Goal: Answer question/provide support: Share knowledge or assist other users

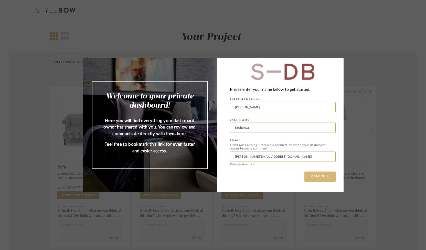
click at [319, 176] on button "CONTINUE" at bounding box center [319, 176] width 31 height 10
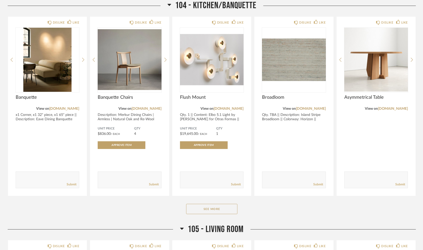
scroll to position [707, 0]
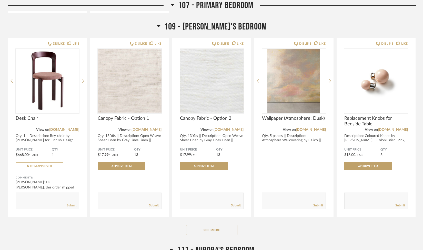
scroll to position [1536, 0]
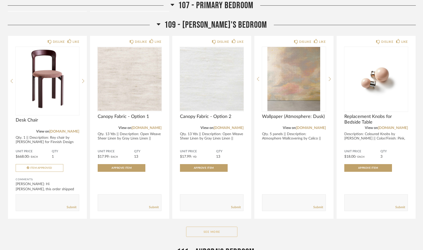
click at [210, 229] on button "See More" at bounding box center [211, 231] width 51 height 10
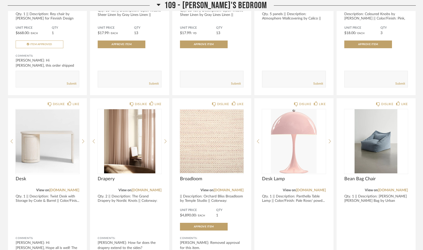
scroll to position [1665, 0]
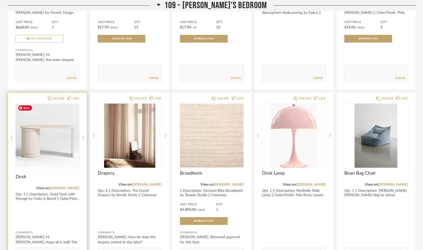
click at [42, 154] on img "0" at bounding box center [48, 135] width 64 height 64
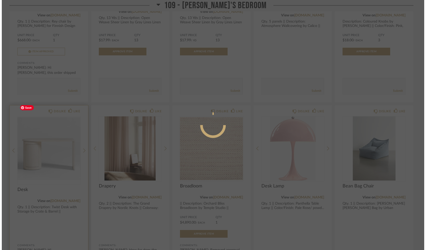
scroll to position [0, 0]
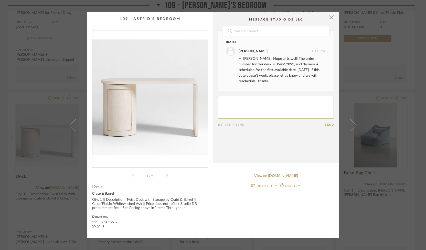
click at [166, 175] on icon at bounding box center [167, 175] width 2 height 5
click at [132, 175] on icon at bounding box center [133, 175] width 2 height 5
click at [329, 16] on span "button" at bounding box center [332, 17] width 10 height 10
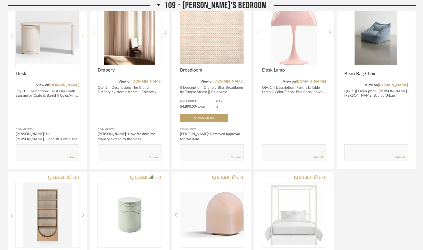
scroll to position [1858, 0]
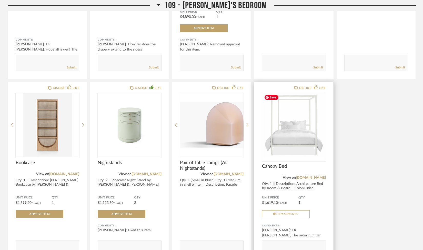
click at [0, 0] on img at bounding box center [0, 0] width 0 height 0
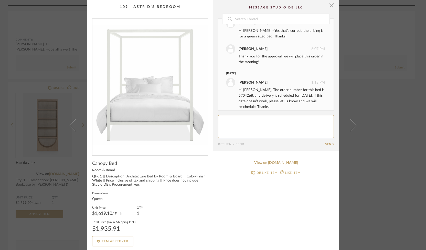
scroll to position [115, 0]
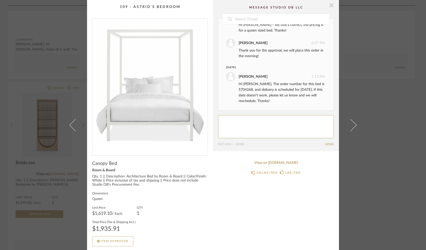
click at [328, 6] on span "button" at bounding box center [332, 5] width 10 height 10
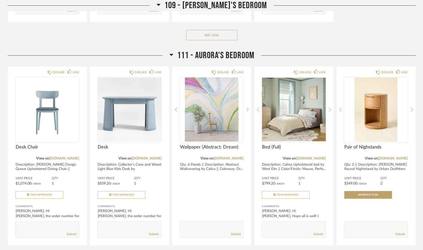
scroll to position [2101, 0]
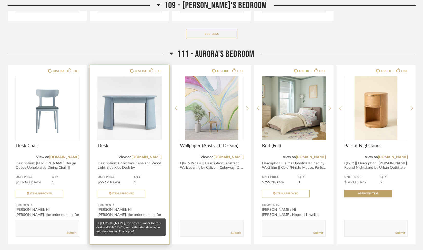
click at [133, 209] on div "[PERSON_NAME]: Hi [PERSON_NAME], the order number for this desk is #354612965, …" at bounding box center [130, 214] width 64 height 15
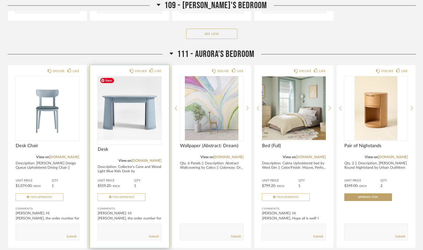
click at [0, 0] on img at bounding box center [0, 0] width 0 height 0
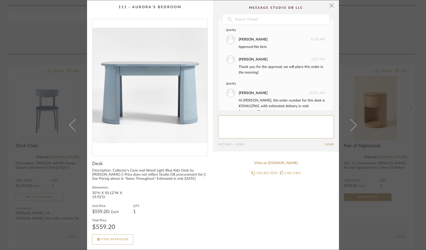
scroll to position [11, 0]
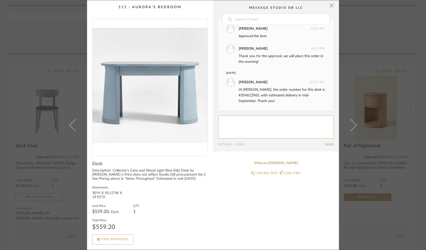
click at [399, 36] on div "× Date [DATE] [PERSON_NAME] 8:29 AM Approved this item. [PERSON_NAME] 6:07 PM T…" at bounding box center [213, 125] width 426 height 250
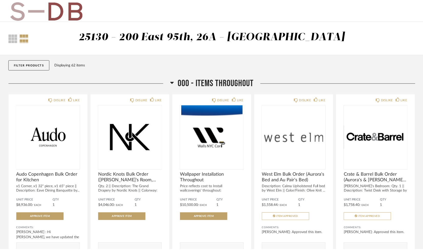
scroll to position [2101, 0]
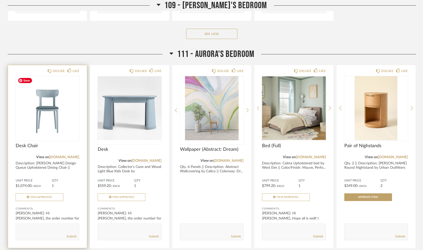
click at [56, 111] on div at bounding box center [48, 108] width 64 height 64
click at [58, 121] on img "0" at bounding box center [48, 108] width 64 height 64
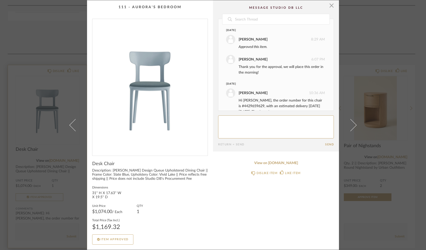
scroll to position [11, 0]
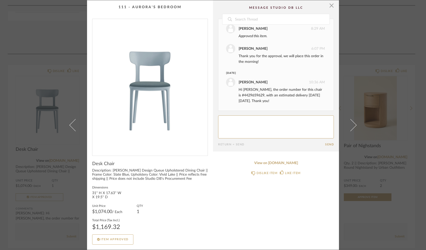
click at [61, 41] on div "× Date [DATE] [PERSON_NAME] 8:29 AM Approved this item. [PERSON_NAME] 6:07 PM T…" at bounding box center [213, 125] width 426 height 250
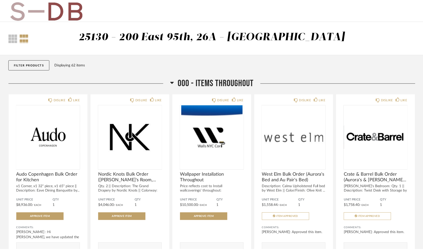
scroll to position [2101, 0]
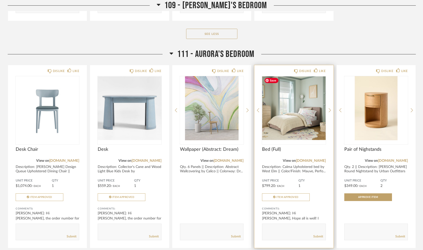
click at [306, 131] on img "0" at bounding box center [294, 108] width 64 height 64
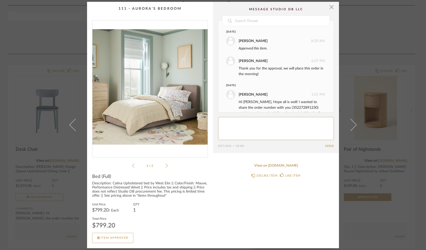
scroll to position [28, 0]
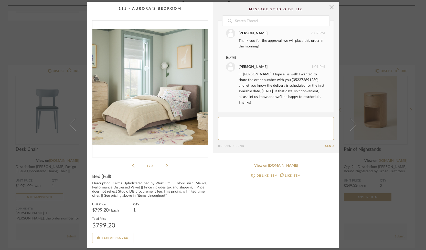
click at [372, 35] on div "× 1 / 2 Date [DATE] [PERSON_NAME] 8:29 AM Approved this item. [PERSON_NAME] 6:0…" at bounding box center [213, 125] width 426 height 250
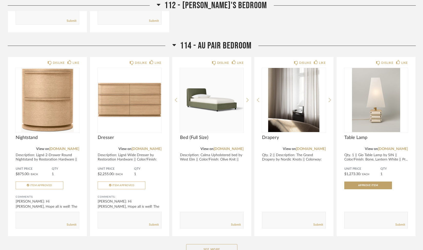
scroll to position [2576, 0]
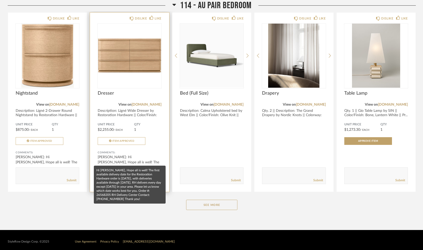
click at [122, 156] on div "[PERSON_NAME]: Hi [PERSON_NAME], Hope all is well! The first available delivery…" at bounding box center [130, 161] width 64 height 15
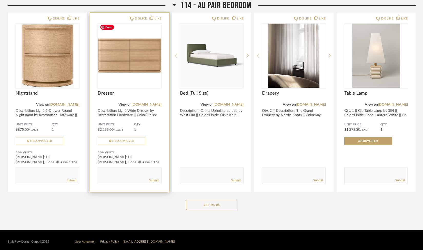
click at [139, 33] on div at bounding box center [130, 56] width 64 height 64
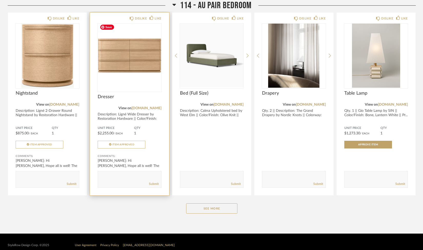
click at [139, 33] on img "0" at bounding box center [130, 56] width 64 height 64
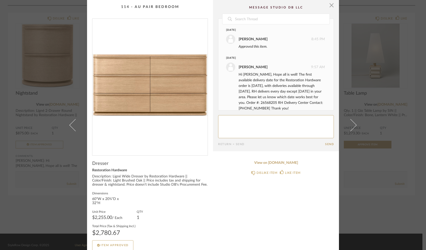
scroll to position [8, 0]
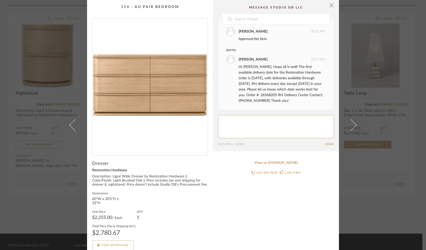
click at [388, 189] on div "× Date [DATE] [PERSON_NAME] 8:45 PM Approved this item. [DATE] [PERSON_NAME] 9:…" at bounding box center [213, 125] width 426 height 250
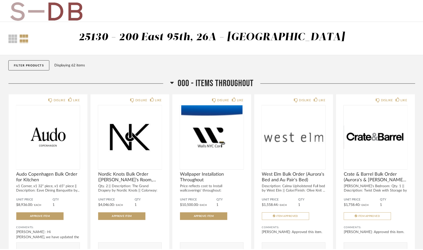
scroll to position [2576, 0]
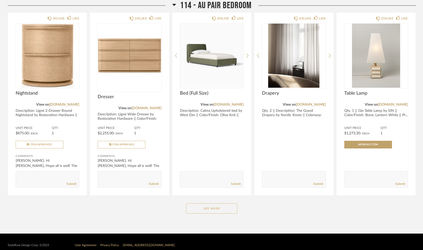
click at [217, 209] on button "See More" at bounding box center [211, 208] width 51 height 10
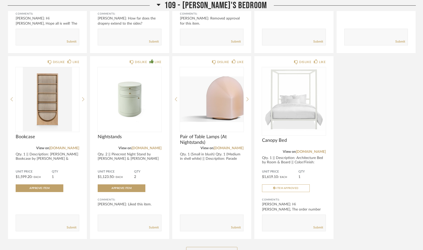
scroll to position [1881, 0]
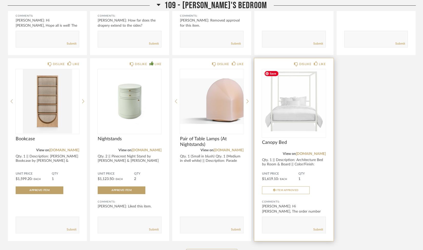
click at [292, 117] on img "0" at bounding box center [294, 101] width 64 height 64
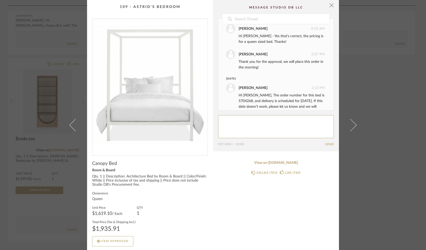
scroll to position [115, 0]
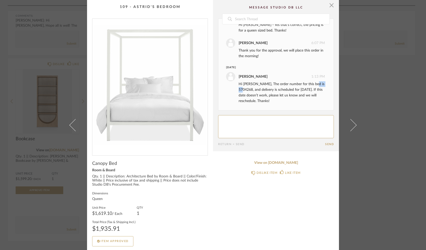
drag, startPoint x: 237, startPoint y: 88, endPoint x: 251, endPoint y: 88, distance: 14.3
click at [251, 88] on div "Hi [PERSON_NAME], The order number for this bed is 5704268, and delivery is sch…" at bounding box center [282, 92] width 86 height 23
copy div "5704268"
click at [330, 3] on span "button" at bounding box center [332, 5] width 10 height 10
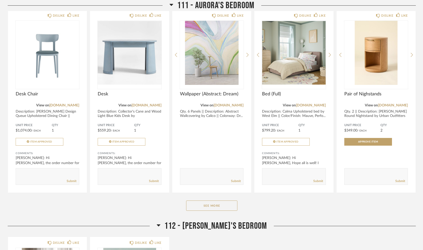
scroll to position [2159, 0]
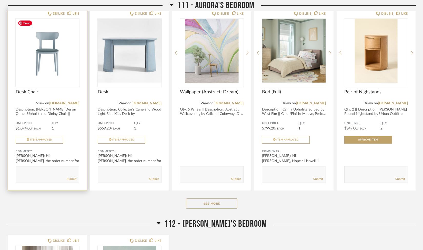
click at [49, 35] on img "0" at bounding box center [48, 51] width 64 height 64
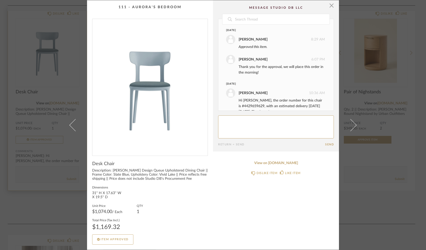
scroll to position [11, 0]
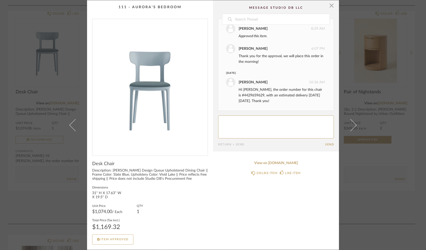
click at [237, 121] on textarea at bounding box center [276, 126] width 116 height 23
drag, startPoint x: 276, startPoint y: 120, endPoint x: 287, endPoint y: 120, distance: 11.5
click at [287, 120] on textarea at bounding box center [276, 126] width 116 height 23
click at [303, 121] on textarea at bounding box center [276, 126] width 116 height 23
type textarea "Hi [PERSON_NAME], is the chair being shipped to [GEOGRAPHIC_DATA]? If so please…"
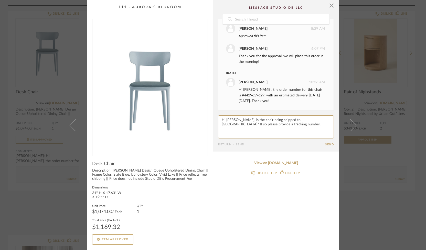
click at [325, 144] on button "Send" at bounding box center [329, 144] width 9 height 3
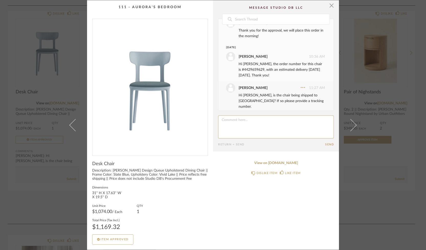
click at [365, 175] on div "× Date [DATE] [PERSON_NAME] 8:29 AM Approved this item. [PERSON_NAME] 6:07 PM T…" at bounding box center [213, 125] width 426 height 250
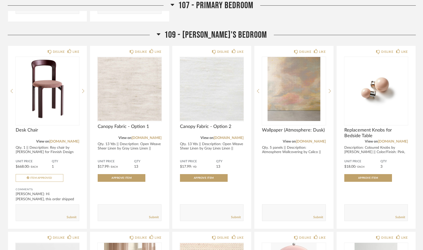
scroll to position [1477, 0]
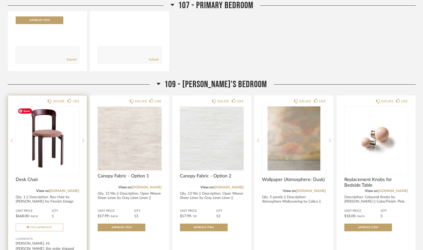
click at [55, 142] on img "0" at bounding box center [48, 138] width 64 height 64
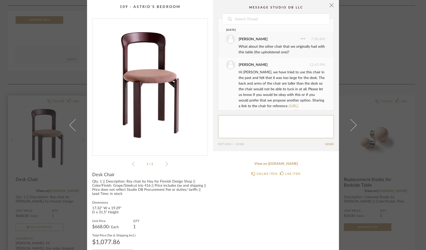
scroll to position [126, 0]
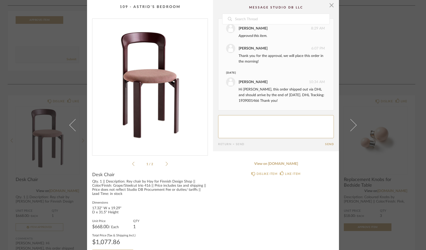
click at [254, 127] on textarea at bounding box center [276, 126] width 116 height 23
type textarea "Thank you."
click at [331, 143] on button "Send" at bounding box center [329, 143] width 9 height 3
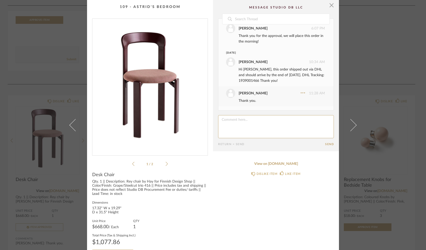
scroll to position [146, 0]
click at [372, 51] on div "× 1 / 2 Date [DATE] [PERSON_NAME] 7:58 AM What about the other chair that we or…" at bounding box center [213, 125] width 426 height 250
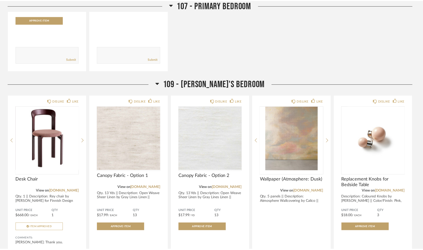
scroll to position [1477, 0]
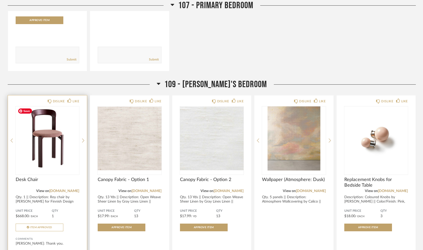
click at [63, 129] on img "0" at bounding box center [48, 138] width 64 height 64
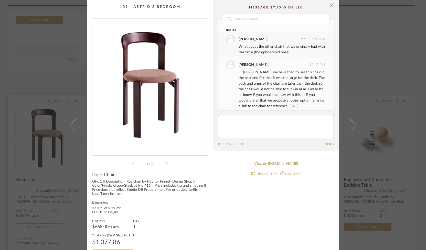
scroll to position [146, 0]
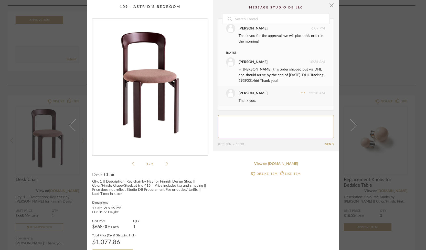
click at [166, 162] on icon at bounding box center [167, 164] width 2 height 4
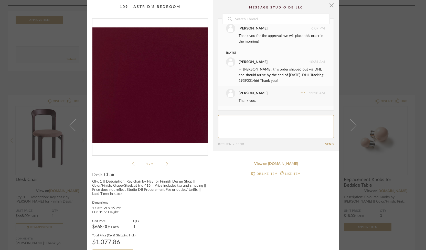
click at [166, 162] on icon at bounding box center [167, 164] width 2 height 4
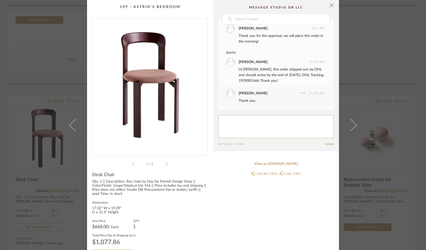
click at [366, 29] on div "× 1 / 2 Date [DATE] [PERSON_NAME] 7:58 AM What about the other chair that we or…" at bounding box center [213, 125] width 426 height 250
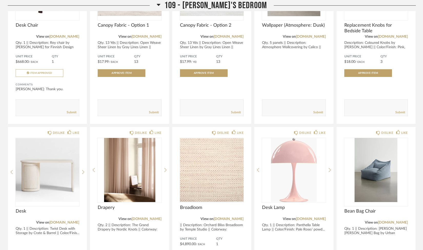
scroll to position [1649, 0]
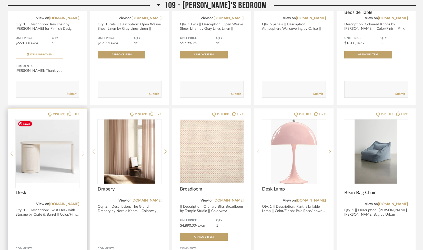
click at [38, 155] on img "0" at bounding box center [48, 151] width 64 height 64
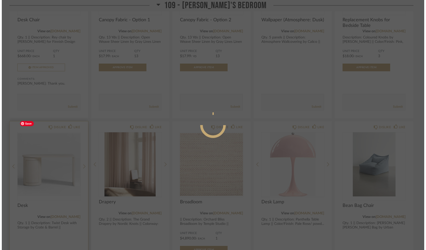
scroll to position [0, 0]
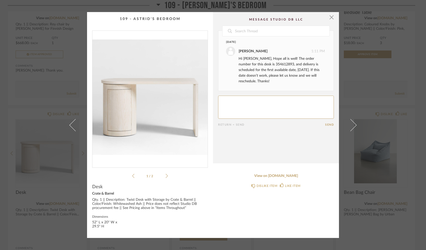
click at [166, 177] on icon at bounding box center [167, 175] width 2 height 5
drag, startPoint x: 255, startPoint y: 63, endPoint x: 270, endPoint y: 66, distance: 15.7
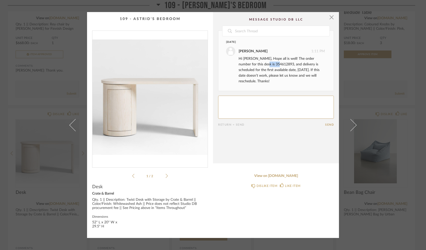
click at [270, 66] on div "Hi [PERSON_NAME], Hope all is well! The order number for this desk is 354612893…" at bounding box center [282, 70] width 86 height 28
click at [261, 75] on div "Hi [PERSON_NAME], Hope all is well! The order number for this desk is 354612893…" at bounding box center [282, 70] width 86 height 28
drag, startPoint x: 255, startPoint y: 65, endPoint x: 273, endPoint y: 66, distance: 18.3
click at [273, 66] on div "Hi [PERSON_NAME], Hope all is well! The order number for this desk is 354612893…" at bounding box center [282, 70] width 86 height 28
copy div "354612893"
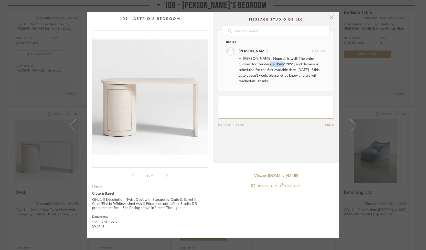
click at [331, 17] on span "button" at bounding box center [332, 17] width 10 height 10
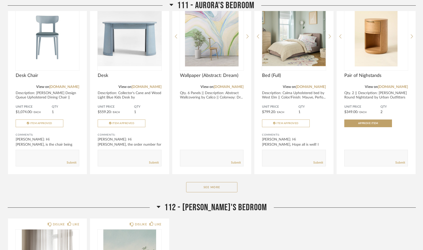
scroll to position [2181, 0]
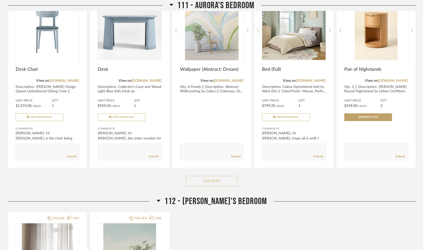
click at [228, 179] on button "See More" at bounding box center [211, 181] width 51 height 10
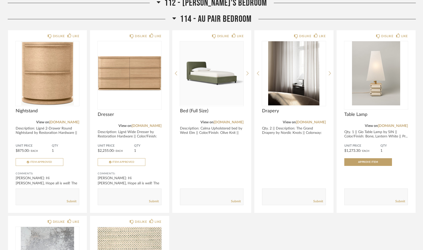
scroll to position [2740, 0]
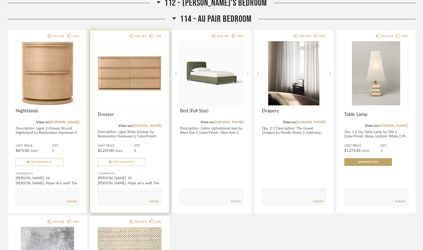
click at [125, 107] on div at bounding box center [130, 75] width 64 height 68
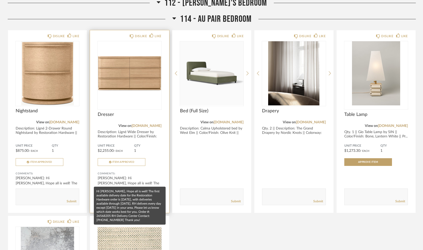
click at [139, 177] on div "[PERSON_NAME]: Hi [PERSON_NAME], Hope all is well! The first available delivery…" at bounding box center [130, 182] width 64 height 15
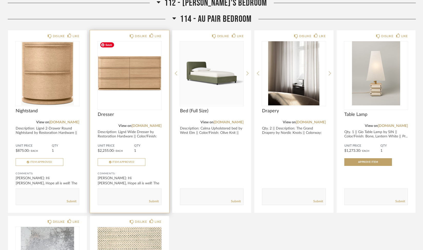
click at [130, 75] on img "0" at bounding box center [130, 73] width 64 height 64
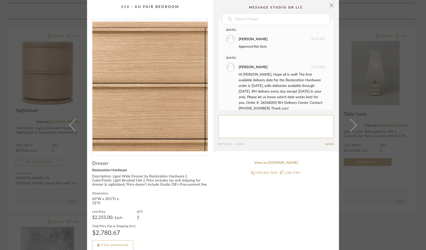
scroll to position [8, 0]
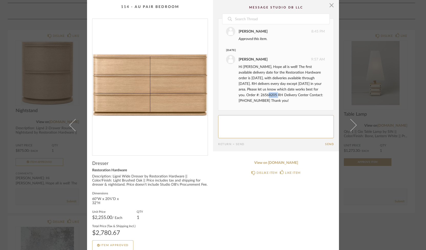
drag, startPoint x: 265, startPoint y: 95, endPoint x: 275, endPoint y: 97, distance: 10.7
click at [275, 97] on div "Hi [PERSON_NAME], Hope all is well! The first available delivery date for the R…" at bounding box center [282, 83] width 86 height 39
click at [272, 83] on div "Hi [PERSON_NAME], Hope all is well! The first available delivery date for the R…" at bounding box center [282, 83] width 86 height 39
drag, startPoint x: 264, startPoint y: 94, endPoint x: 280, endPoint y: 94, distance: 16.1
click at [280, 94] on div "Hi [PERSON_NAME], Hope all is well! The first available delivery date for the R…" at bounding box center [282, 83] width 86 height 39
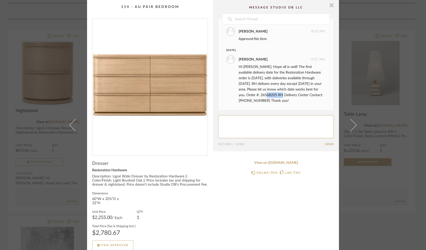
copy div "26568205"
